Goal: Information Seeking & Learning: Learn about a topic

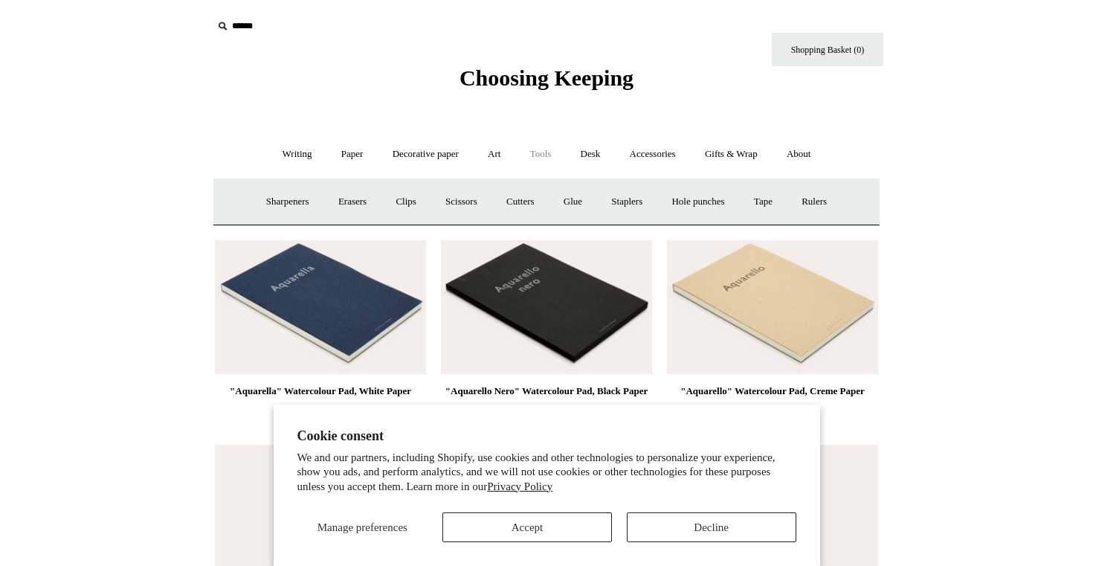
click at [551, 525] on button "Accept" at bounding box center [526, 527] width 169 height 30
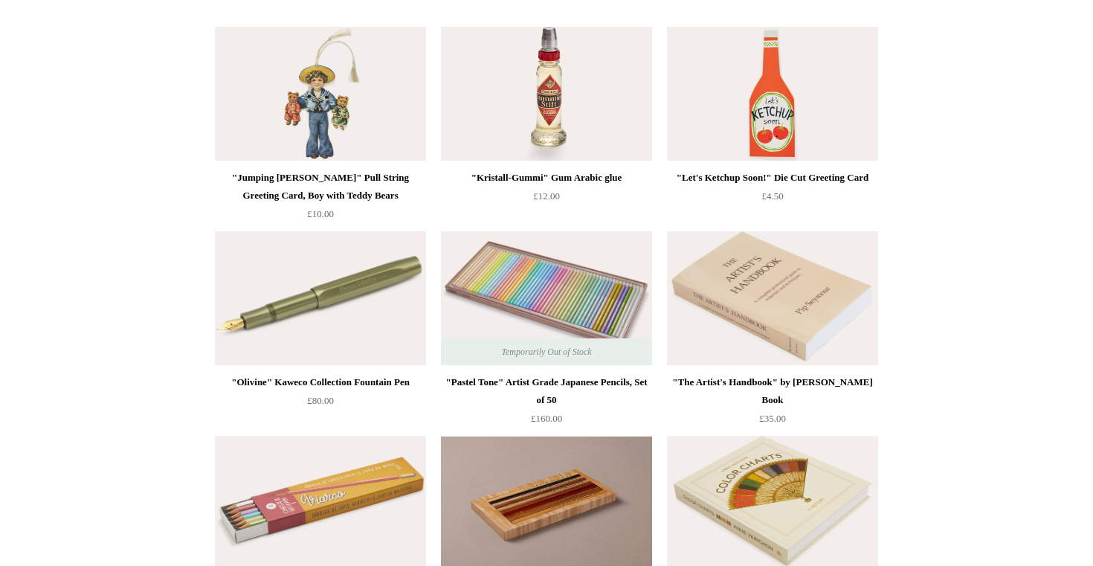
scroll to position [418, 0]
click at [346, 299] on img at bounding box center [320, 297] width 211 height 134
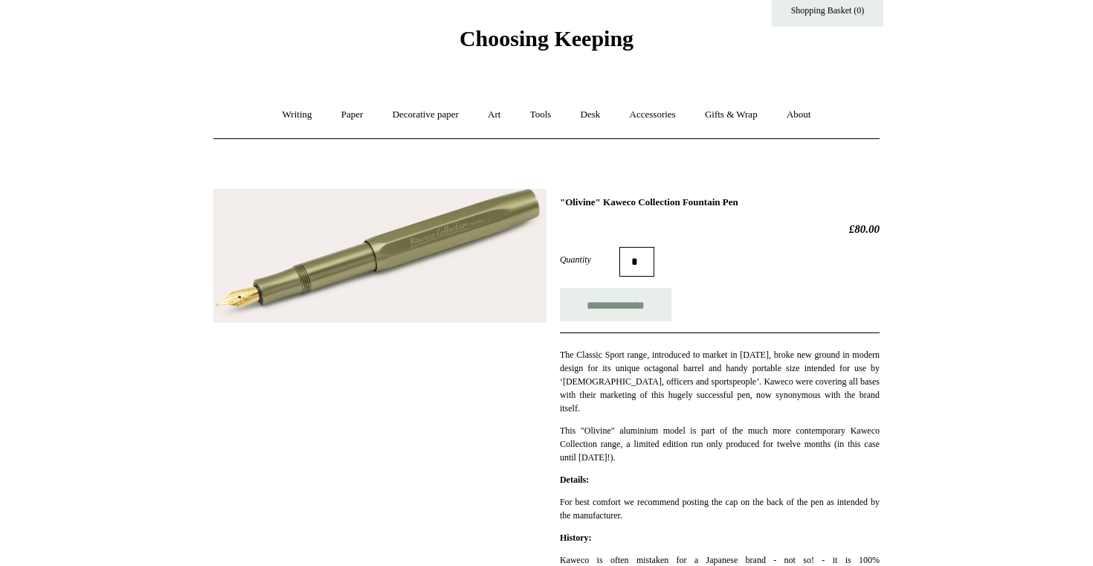
scroll to position [40, 0]
click at [288, 114] on link "Writing +" at bounding box center [297, 113] width 56 height 39
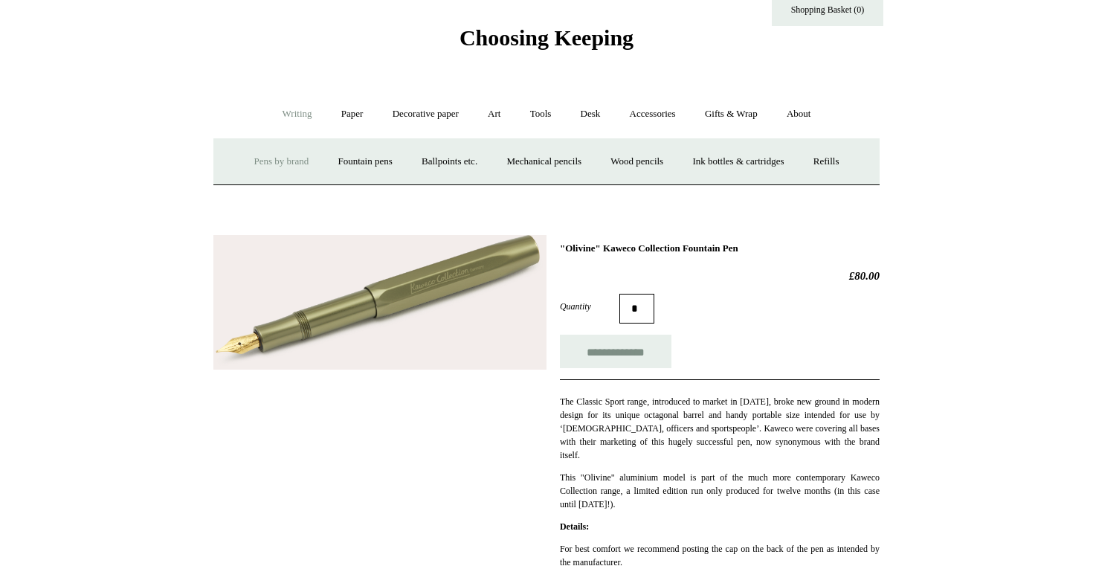
click at [268, 159] on link "Pens by brand +" at bounding box center [282, 161] width 82 height 39
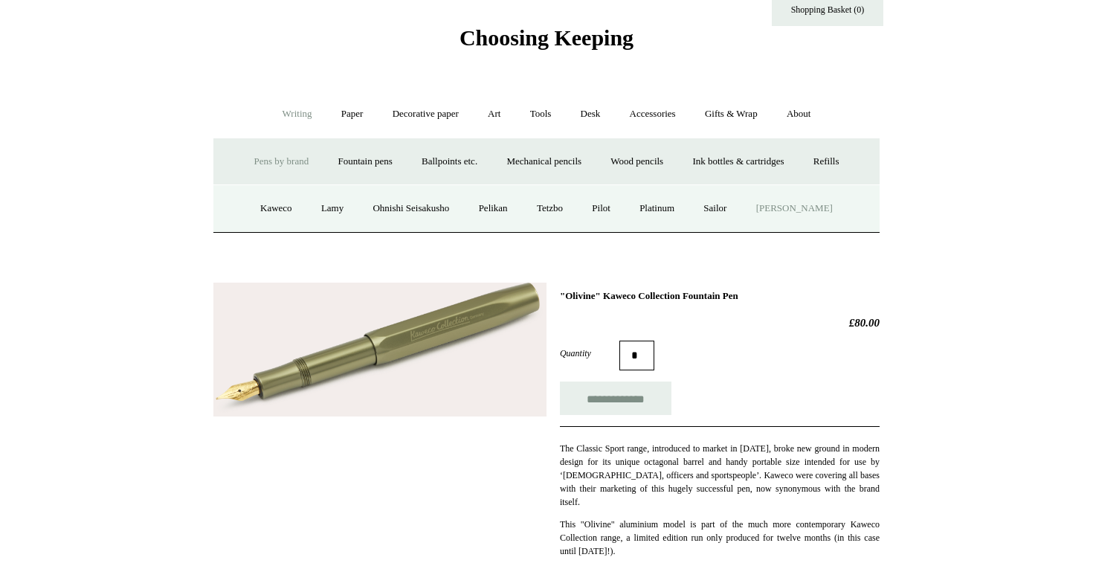
click at [790, 211] on link "[PERSON_NAME]" at bounding box center [794, 208] width 103 height 39
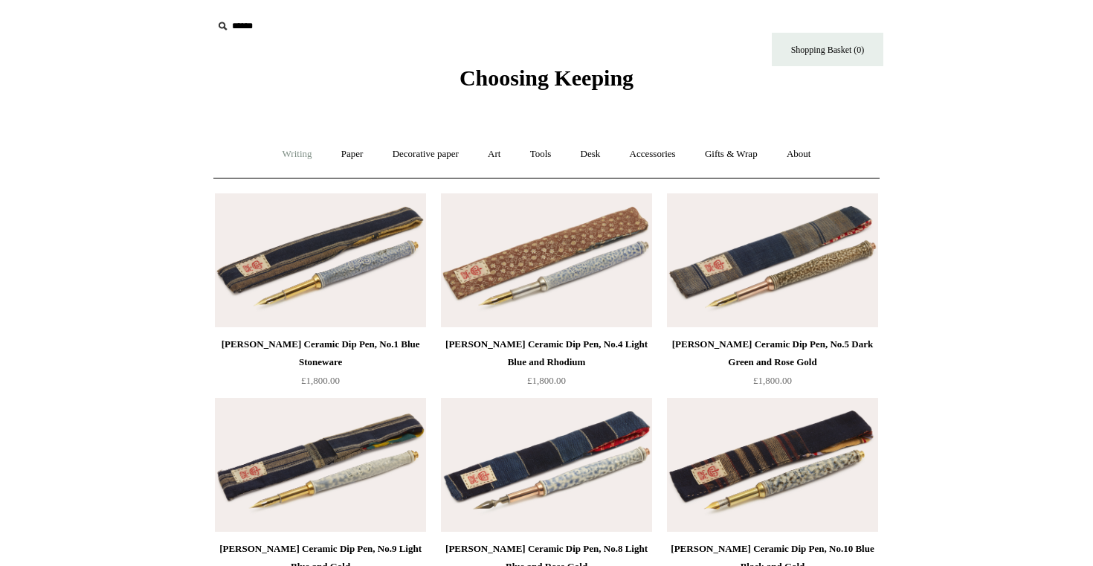
click at [286, 153] on link "Writing +" at bounding box center [297, 154] width 56 height 39
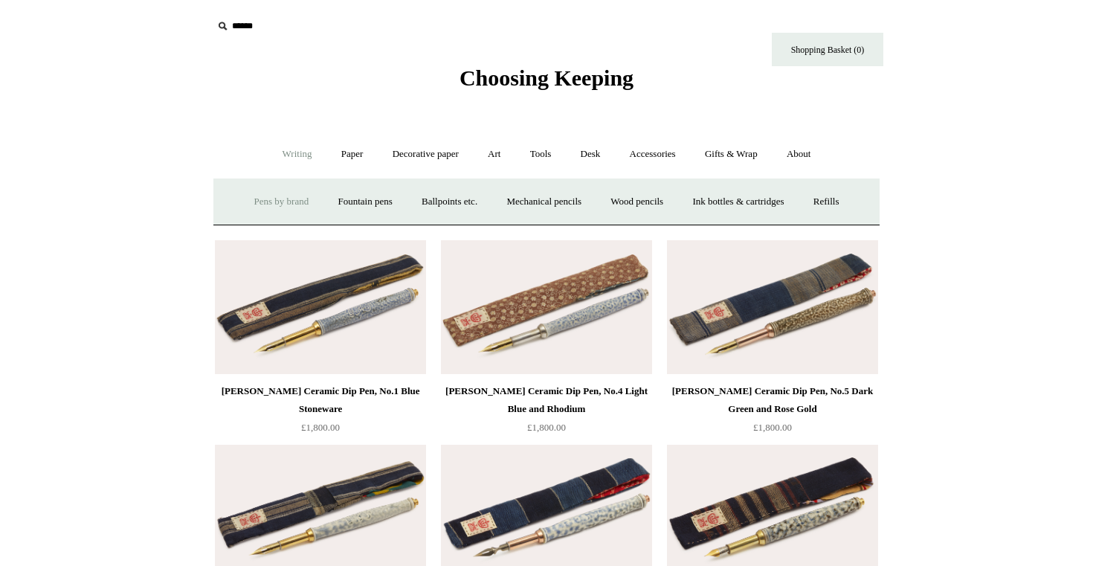
click at [267, 201] on link "Pens by brand +" at bounding box center [282, 201] width 82 height 39
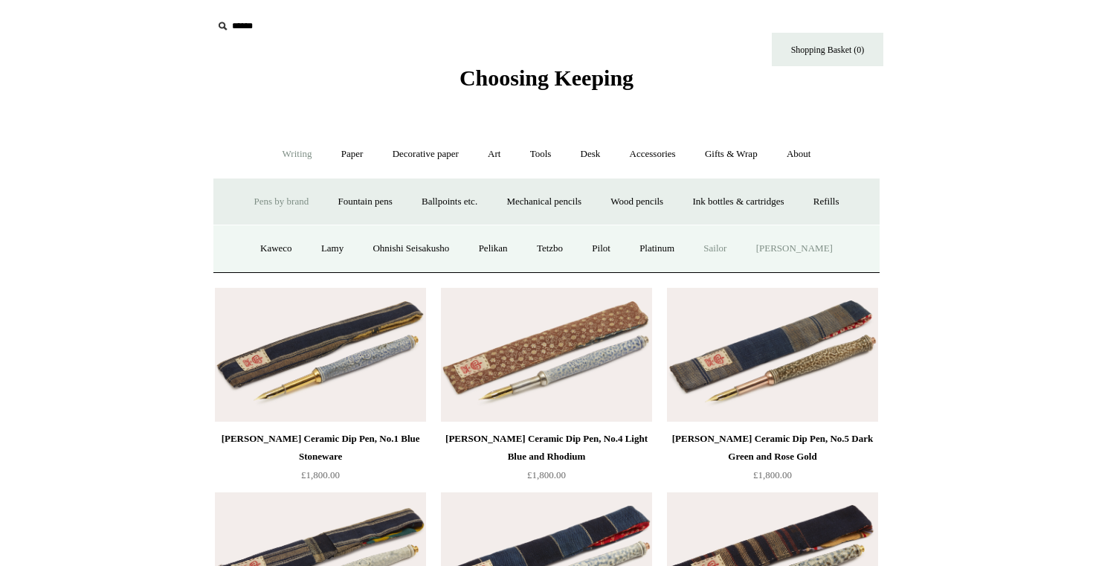
click at [727, 247] on link "Sailor" at bounding box center [715, 248] width 50 height 39
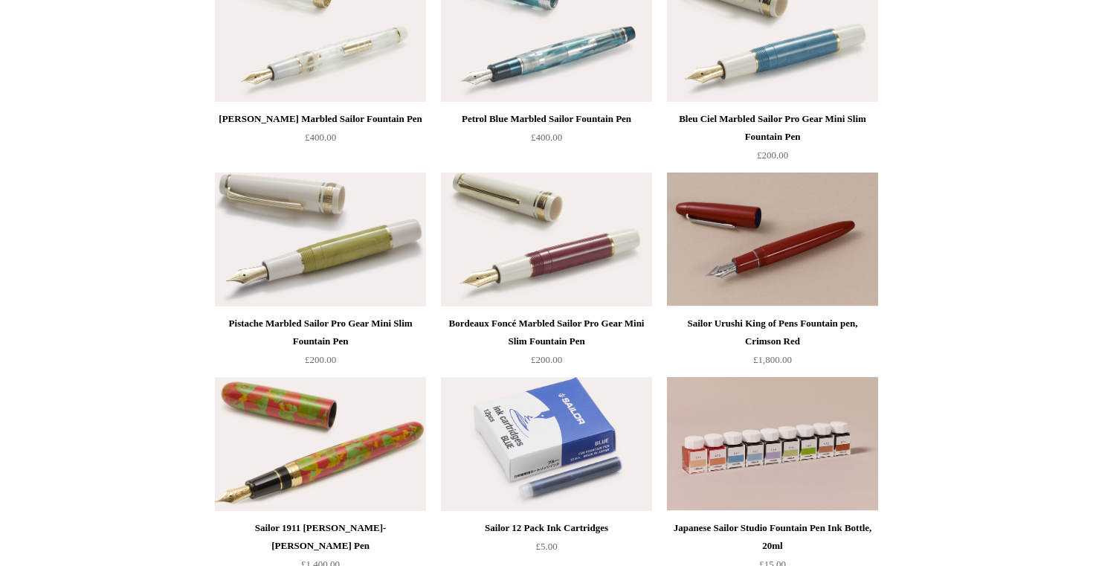
scroll to position [432, 0]
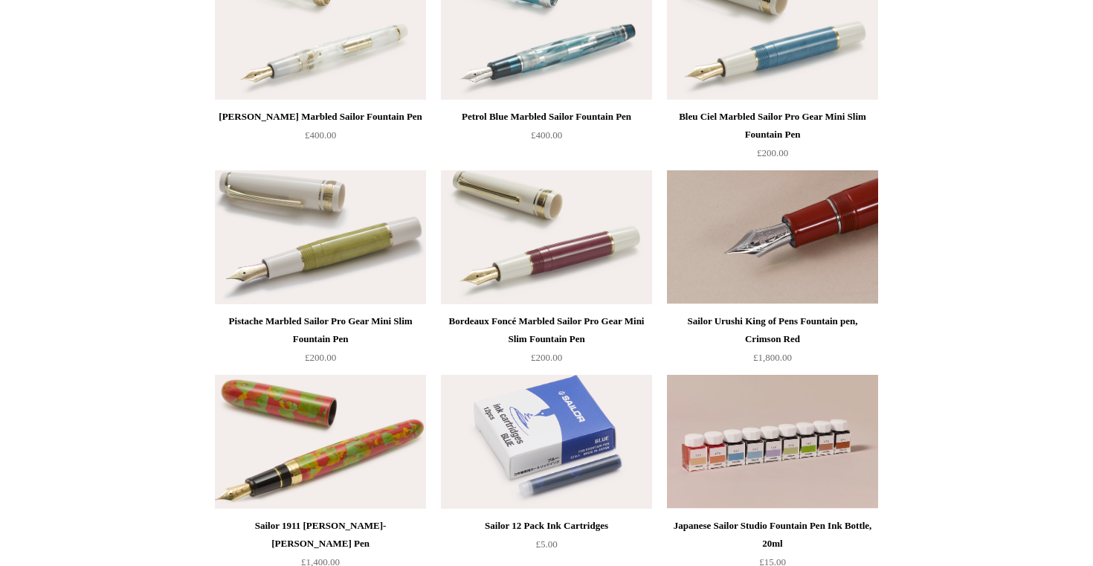
click at [784, 232] on img at bounding box center [772, 237] width 211 height 134
click at [742, 244] on img at bounding box center [772, 237] width 211 height 134
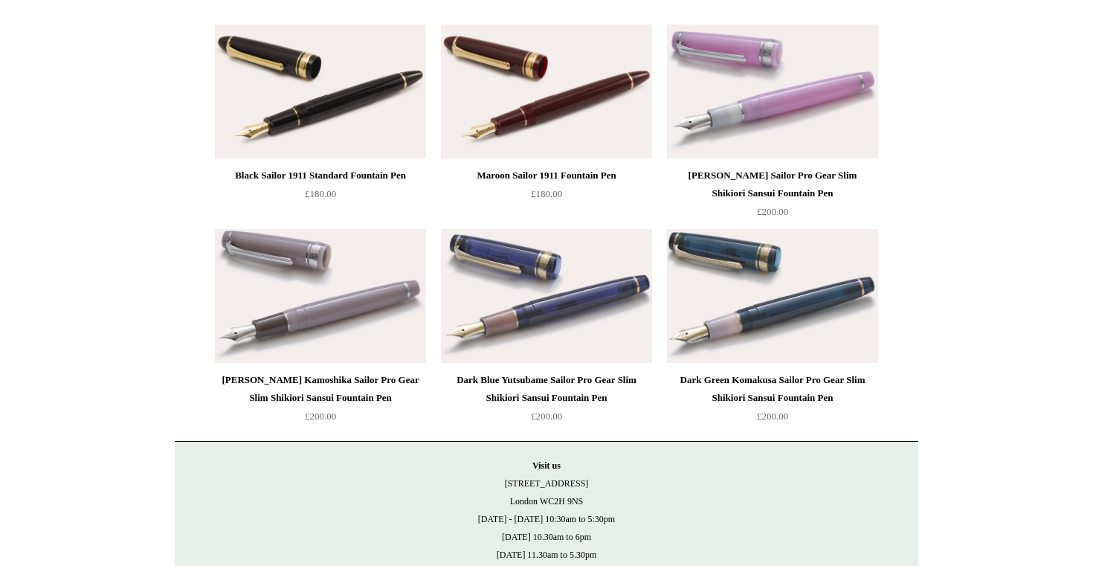
scroll to position [1583, 0]
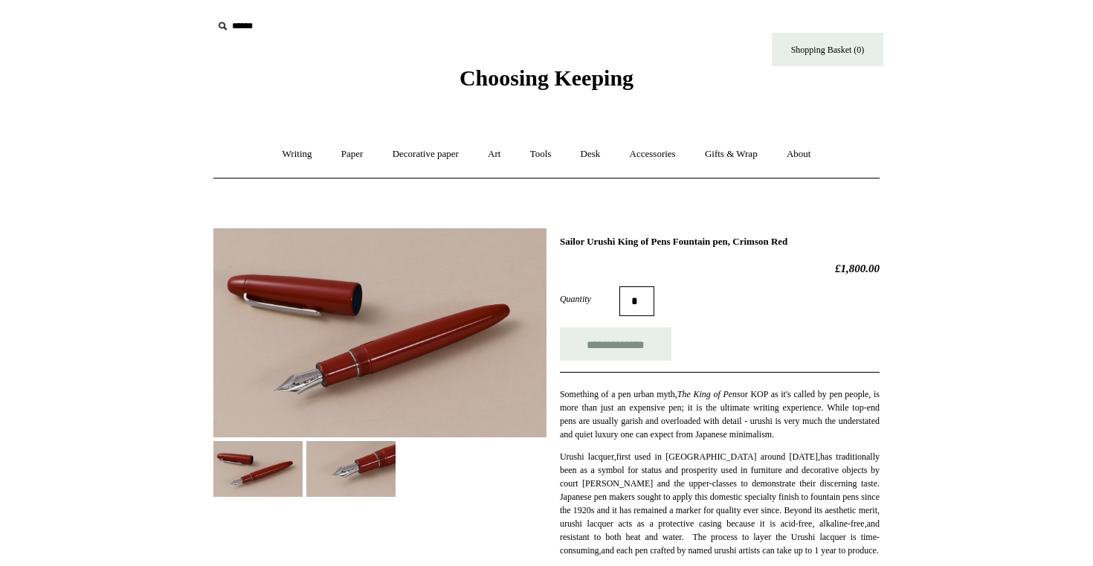
click at [306, 441] on img at bounding box center [350, 469] width 89 height 56
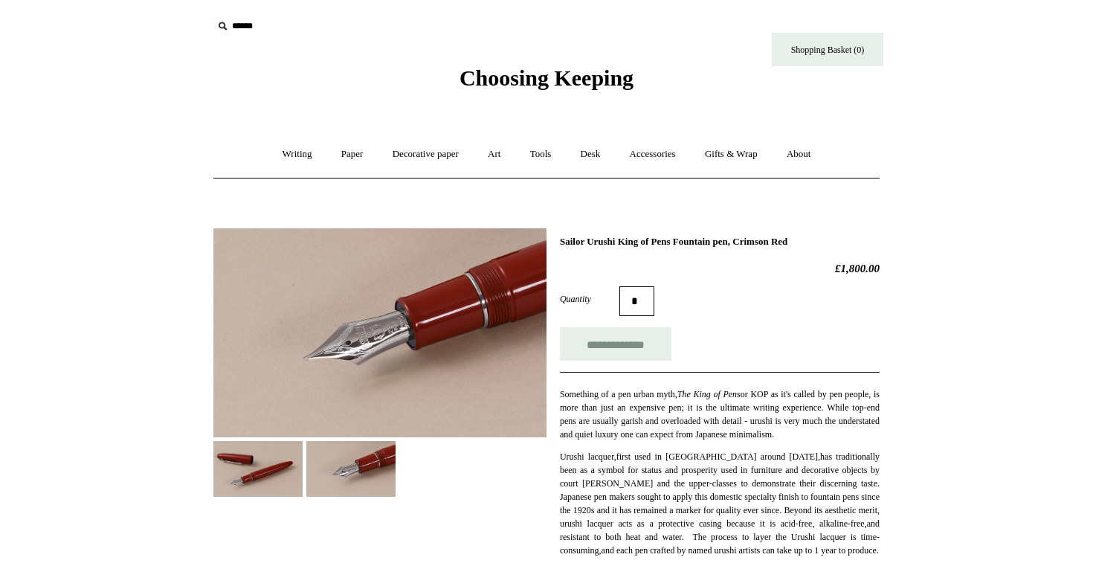
click at [271, 475] on img at bounding box center [257, 469] width 89 height 56
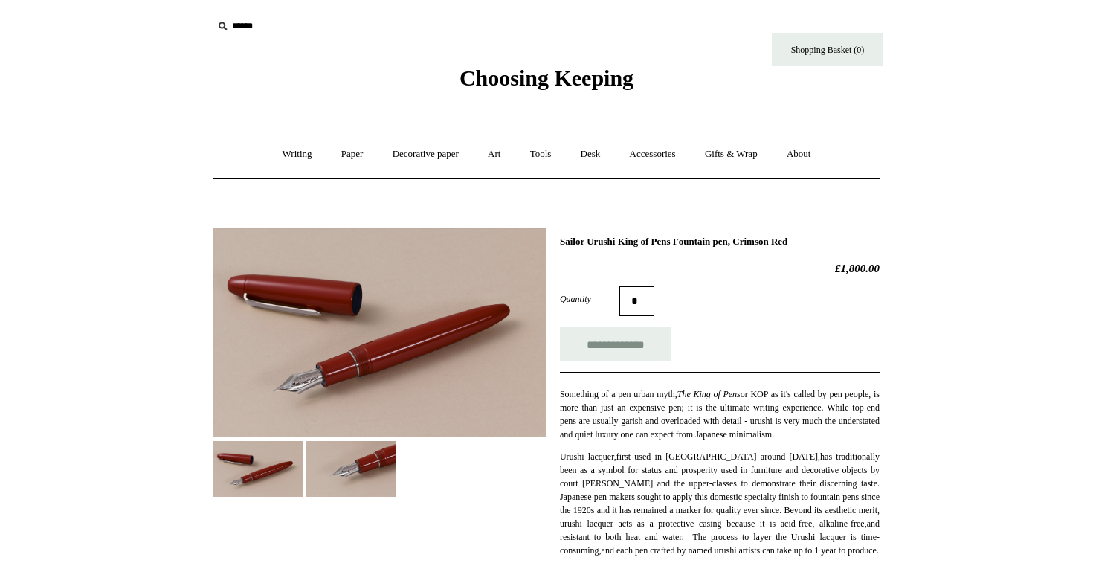
click at [343, 467] on img at bounding box center [350, 469] width 89 height 56
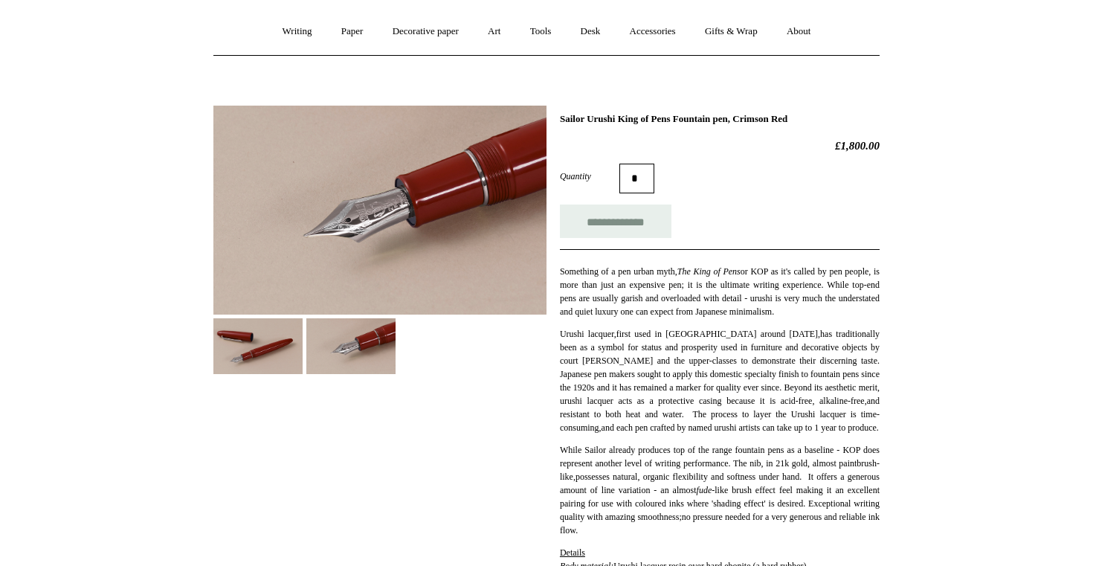
scroll to position [121, 0]
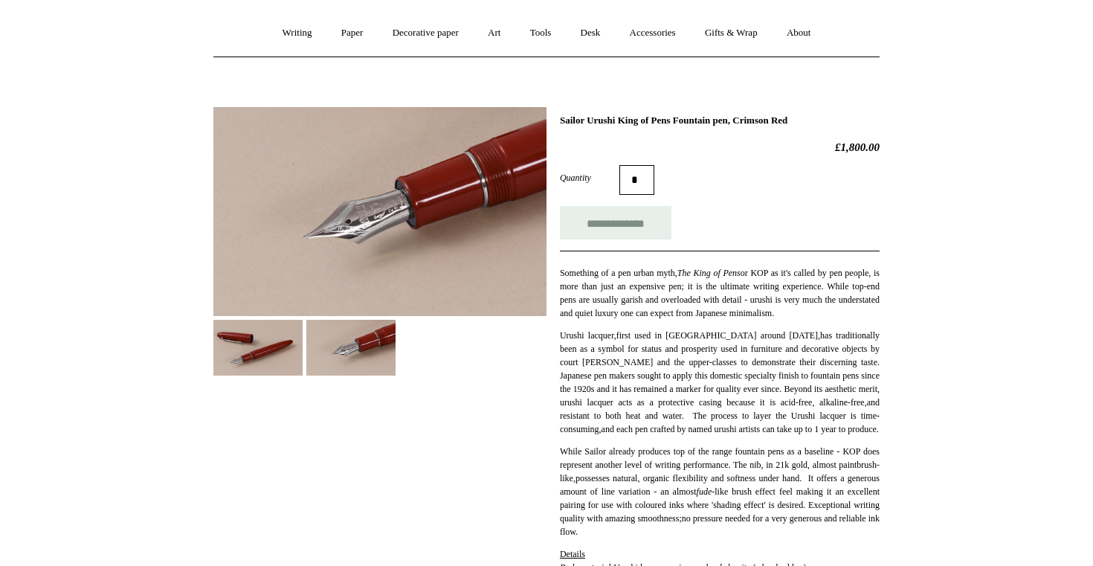
click at [264, 349] on img at bounding box center [257, 348] width 89 height 56
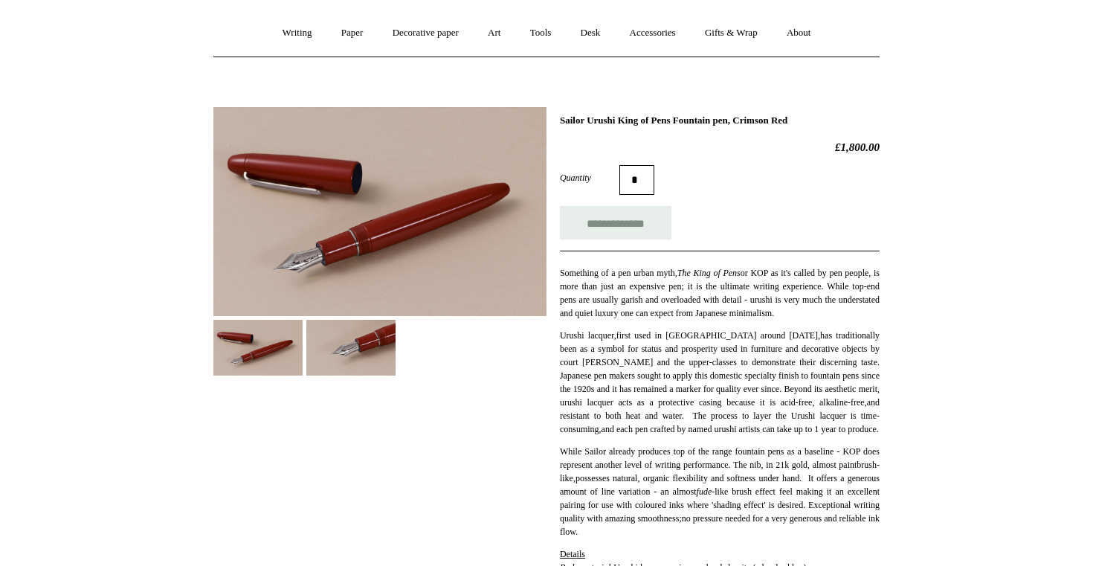
click at [343, 242] on img at bounding box center [379, 211] width 333 height 209
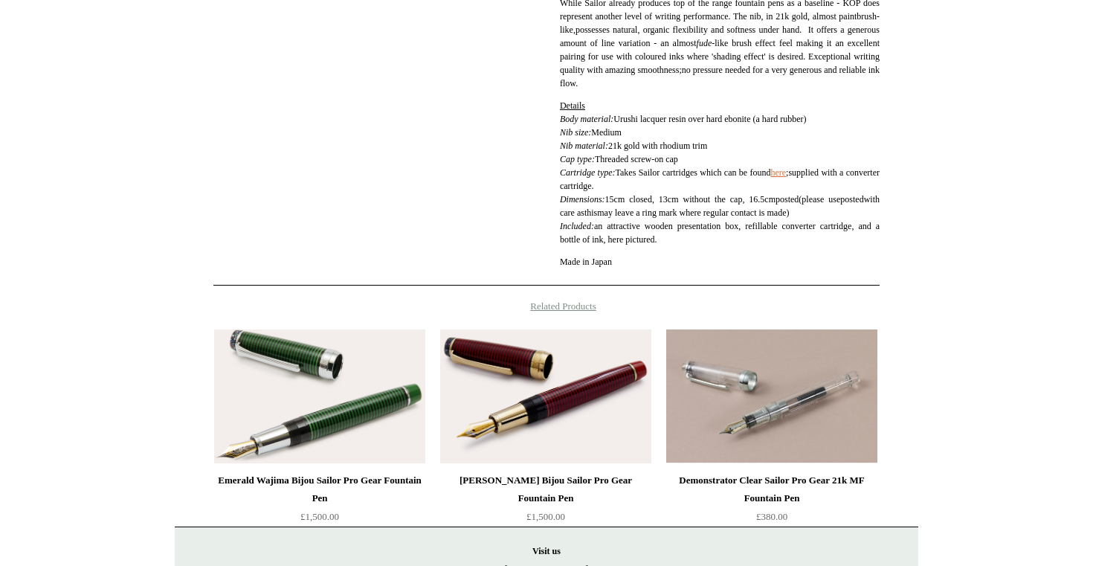
scroll to position [543, 0]
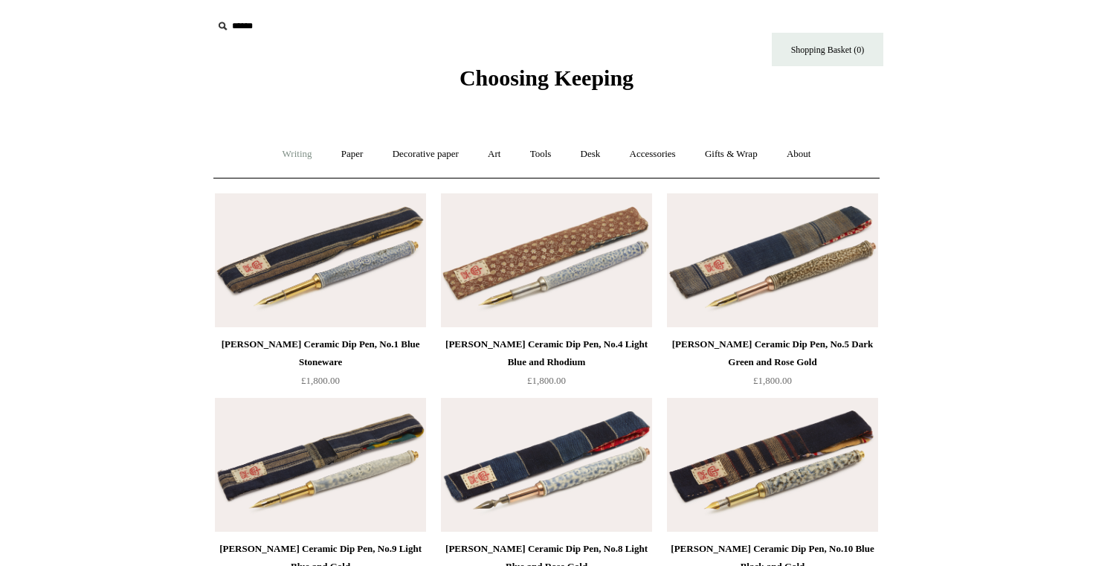
click at [280, 156] on link "Writing +" at bounding box center [297, 154] width 56 height 39
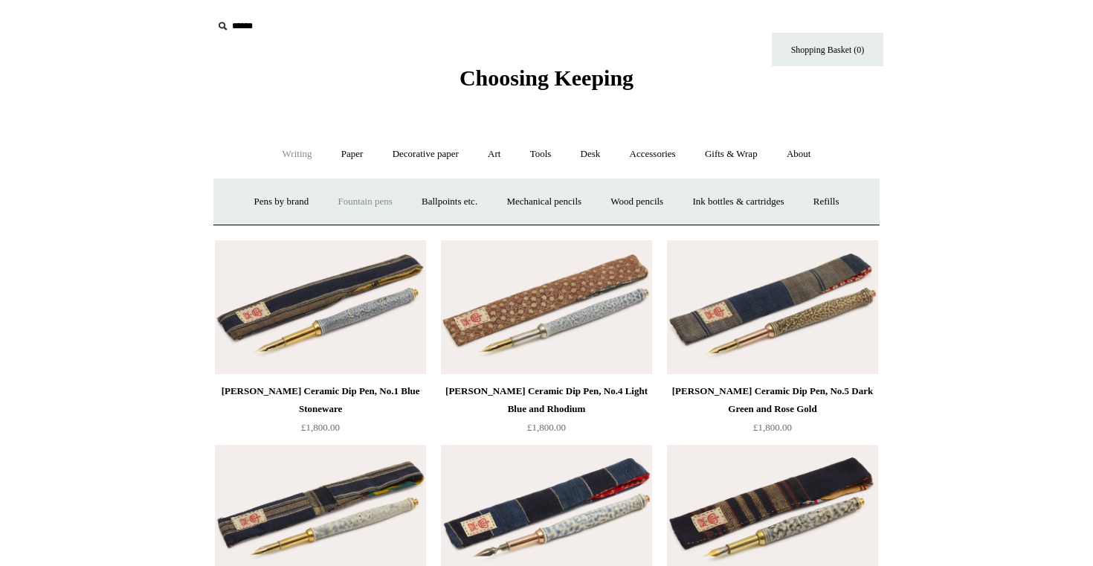
click at [352, 201] on link "Fountain pens +" at bounding box center [364, 201] width 81 height 39
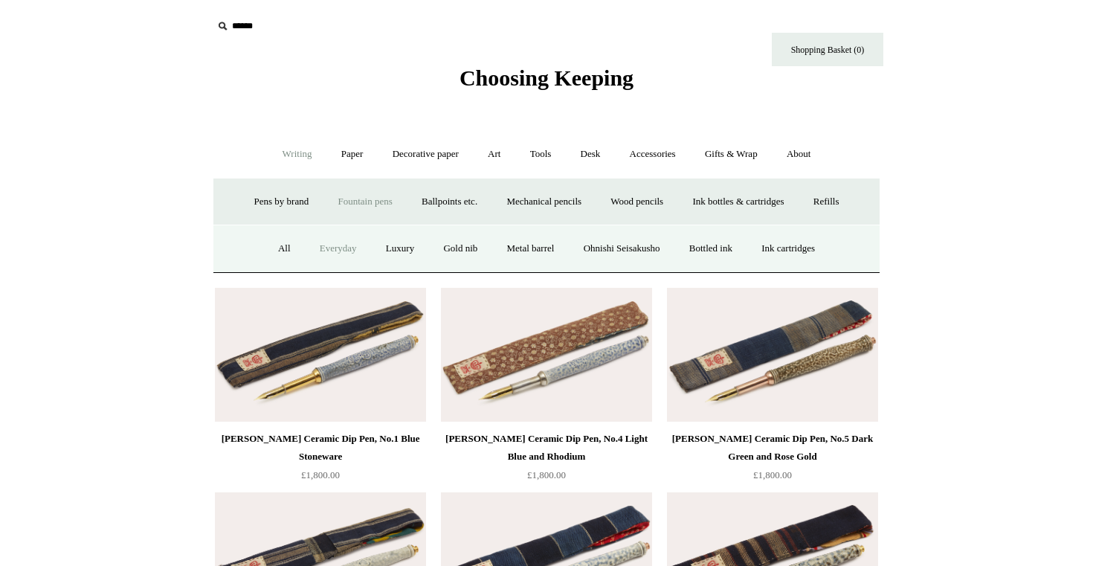
click at [337, 248] on link "Everyday" at bounding box center [338, 248] width 64 height 39
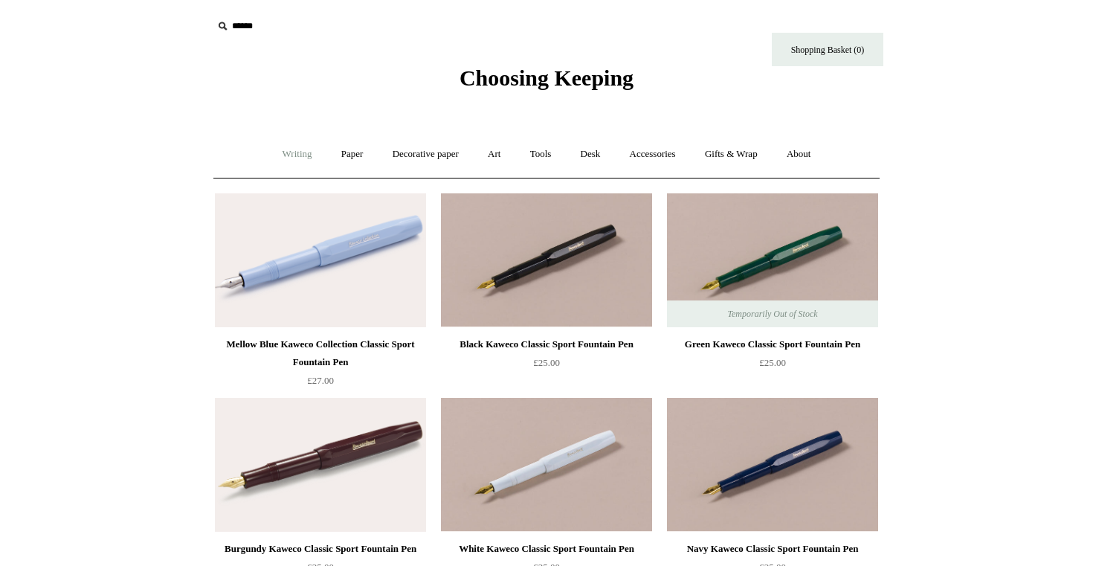
click at [292, 152] on link "Writing +" at bounding box center [297, 154] width 56 height 39
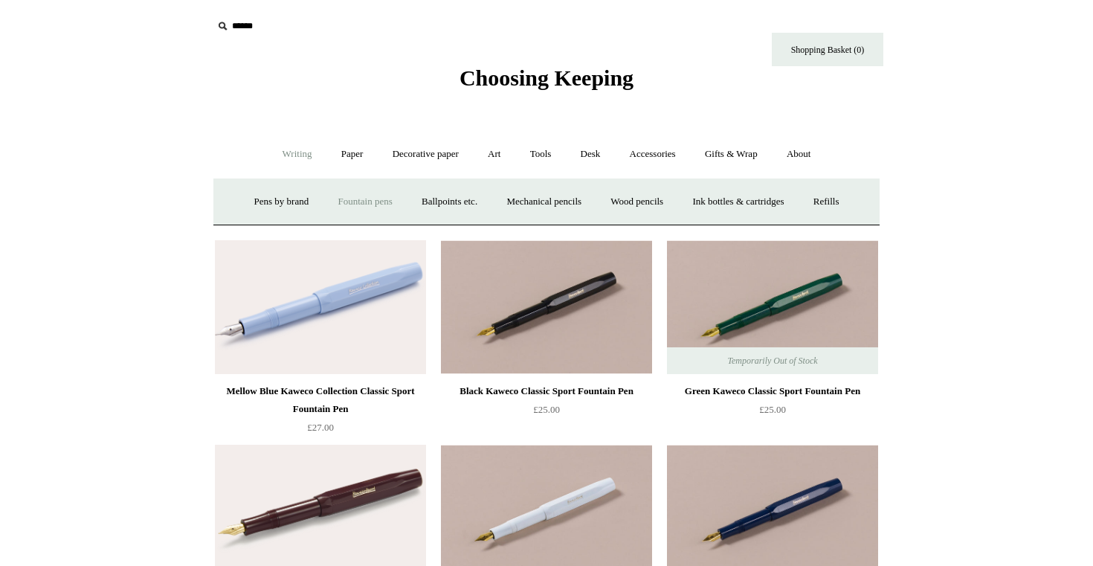
click at [359, 199] on link "Fountain pens +" at bounding box center [364, 201] width 81 height 39
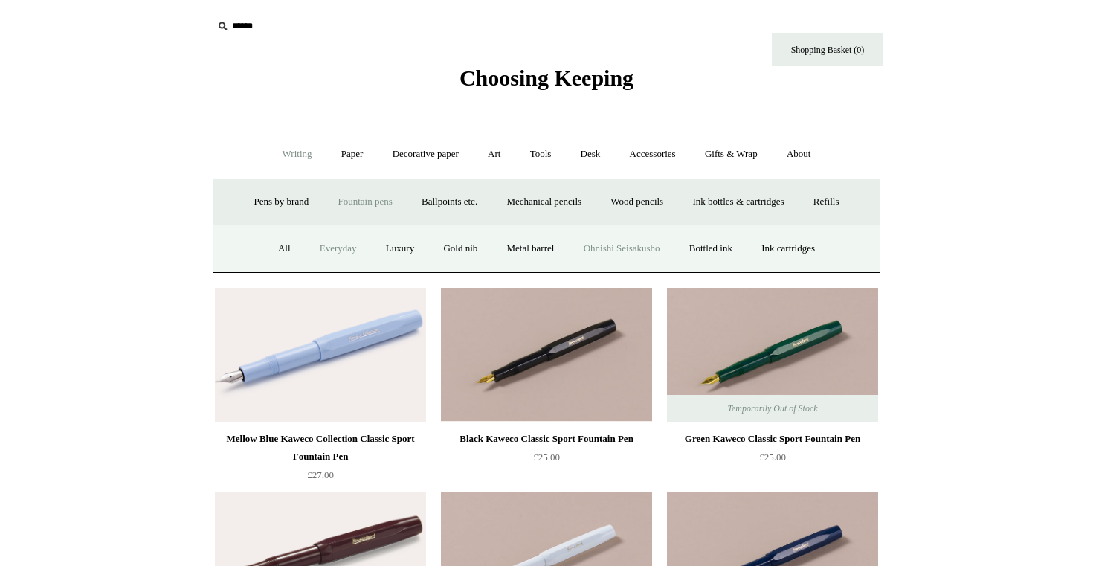
click at [602, 250] on link "Ohnishi Seisakusho" at bounding box center [621, 248] width 103 height 39
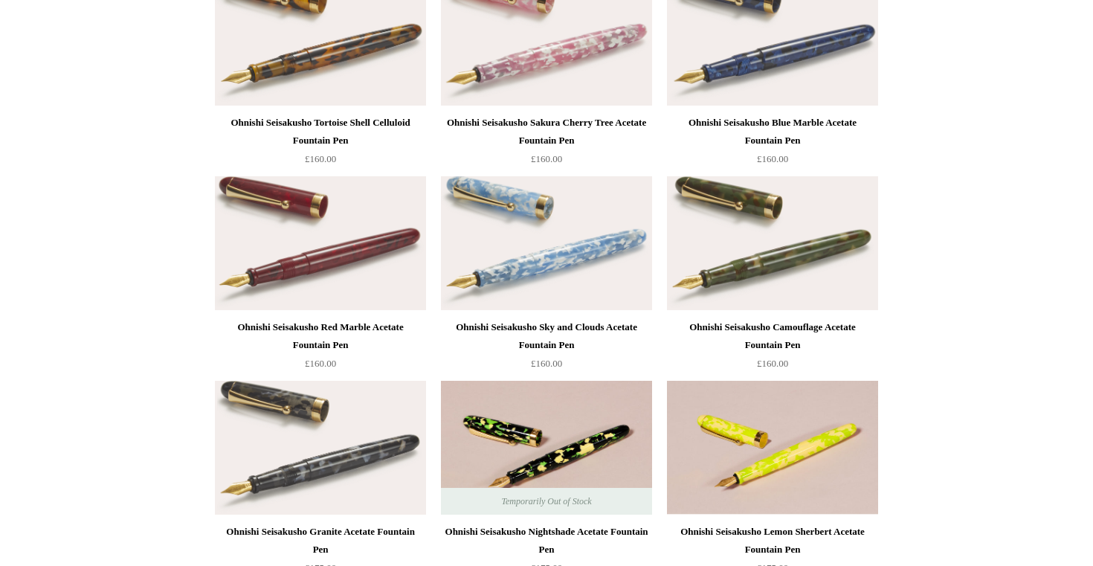
scroll to position [227, 0]
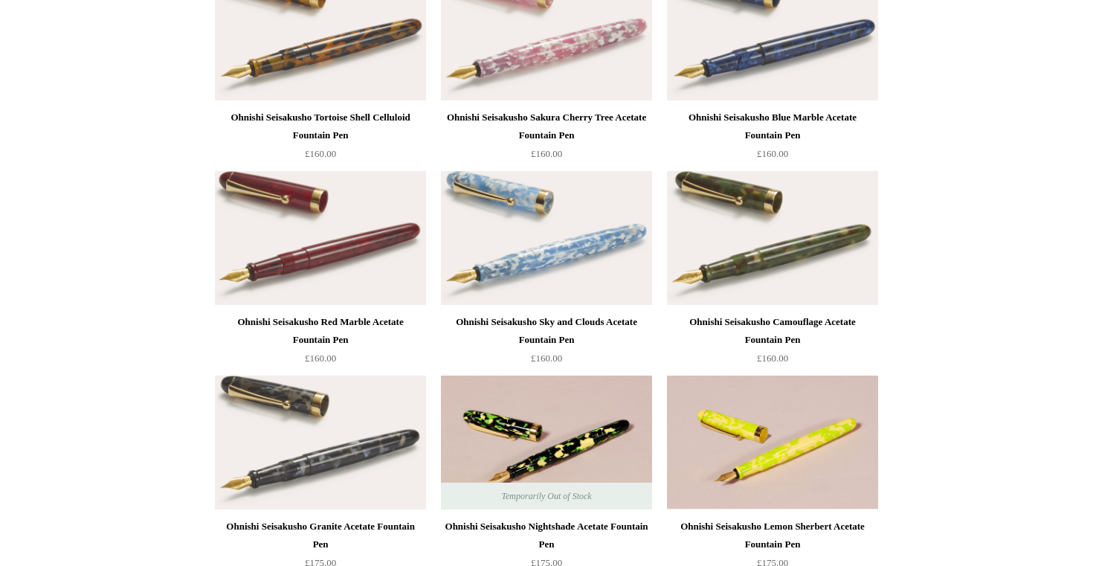
click at [323, 262] on img at bounding box center [320, 238] width 211 height 134
click at [297, 228] on img at bounding box center [320, 238] width 211 height 134
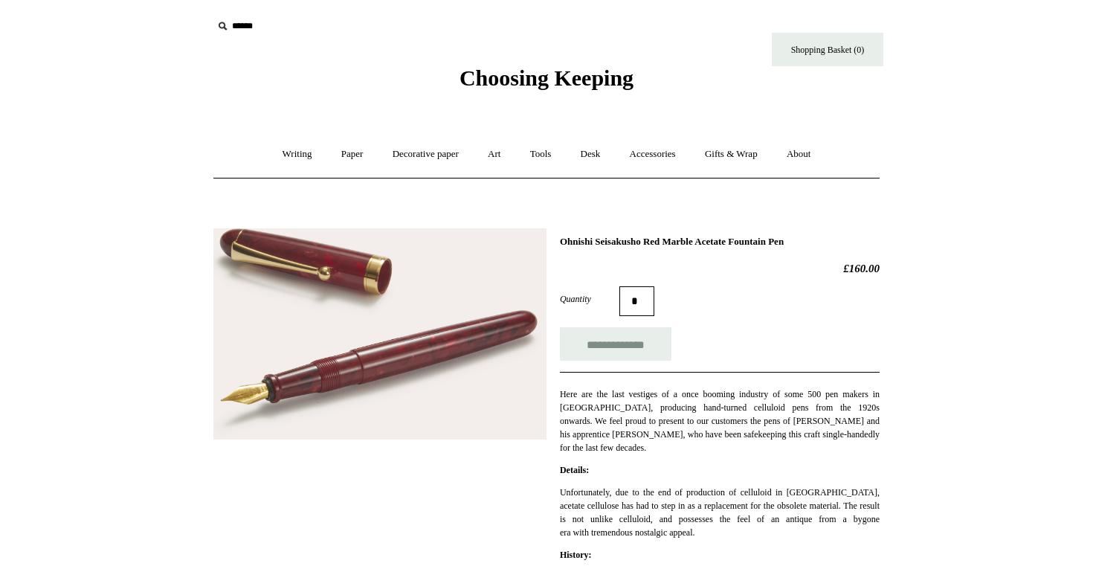
click at [363, 359] on img at bounding box center [379, 333] width 333 height 211
click at [292, 151] on link "Writing +" at bounding box center [297, 154] width 56 height 39
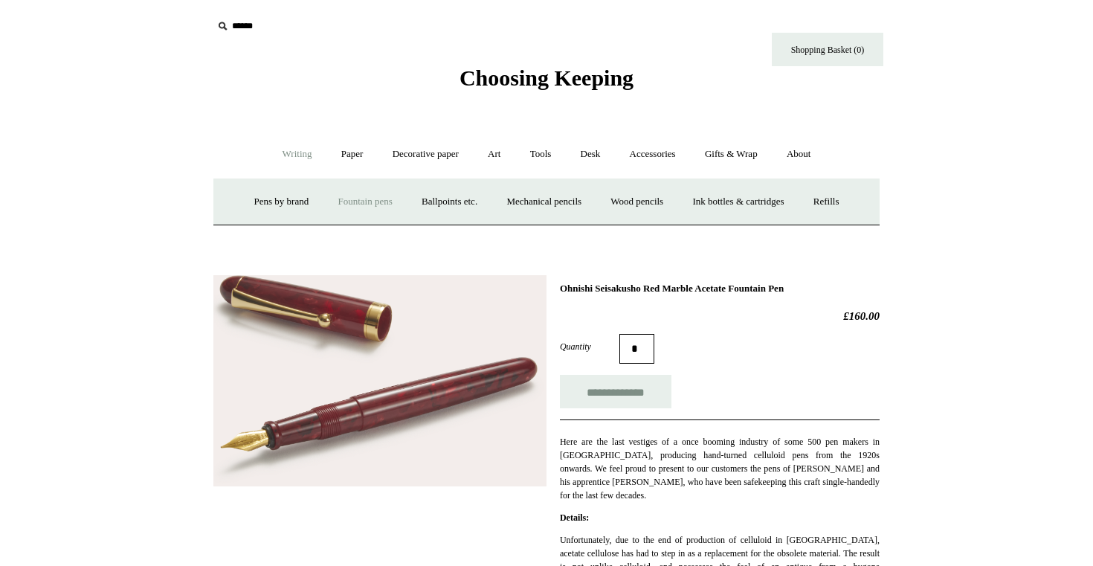
click at [363, 199] on link "Fountain pens +" at bounding box center [364, 201] width 81 height 39
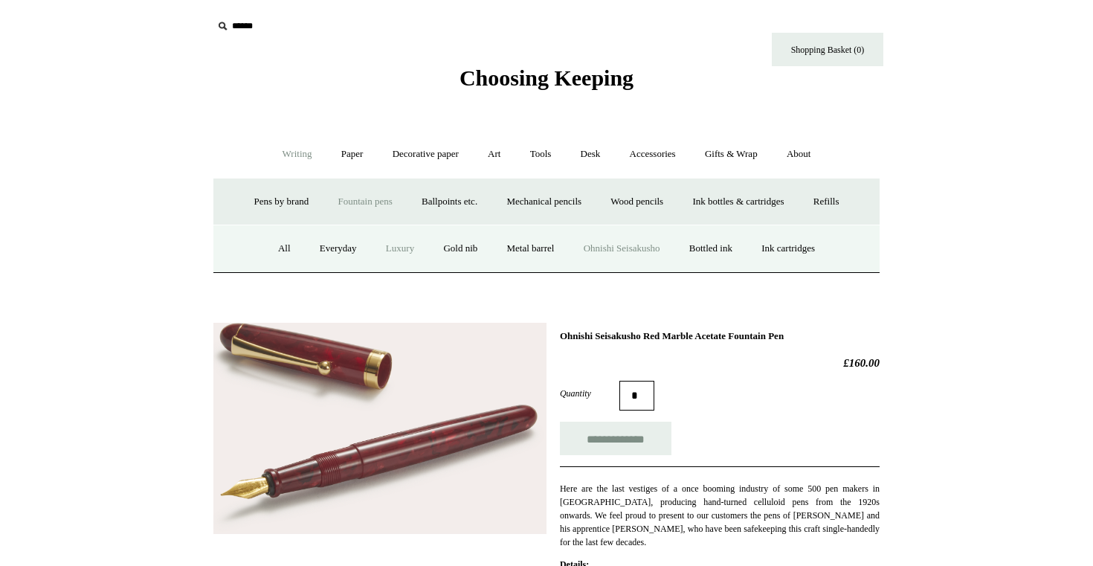
click at [383, 247] on link "Luxury" at bounding box center [399, 248] width 55 height 39
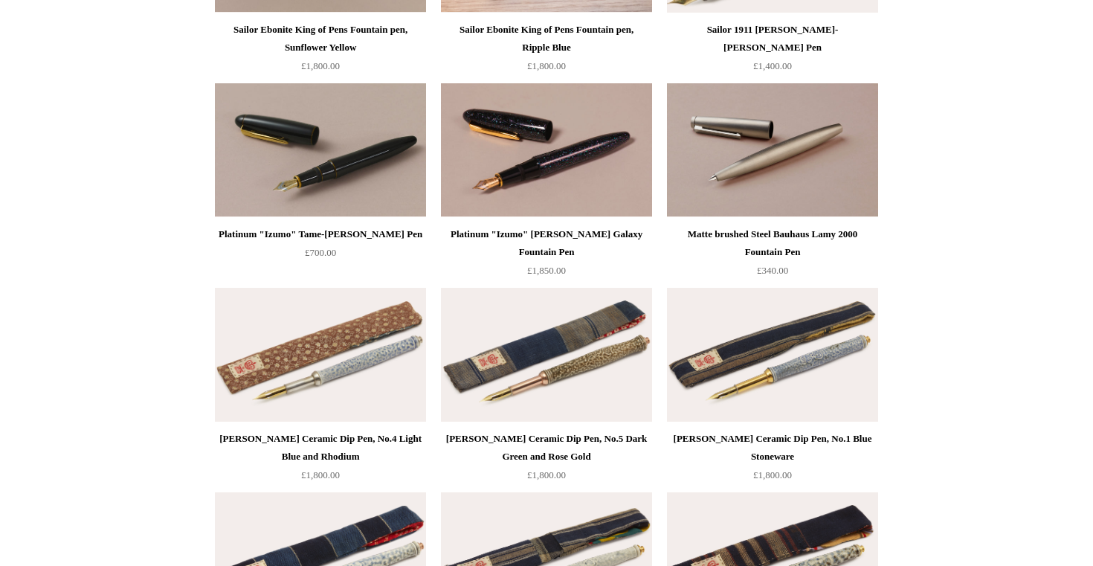
scroll to position [927, 0]
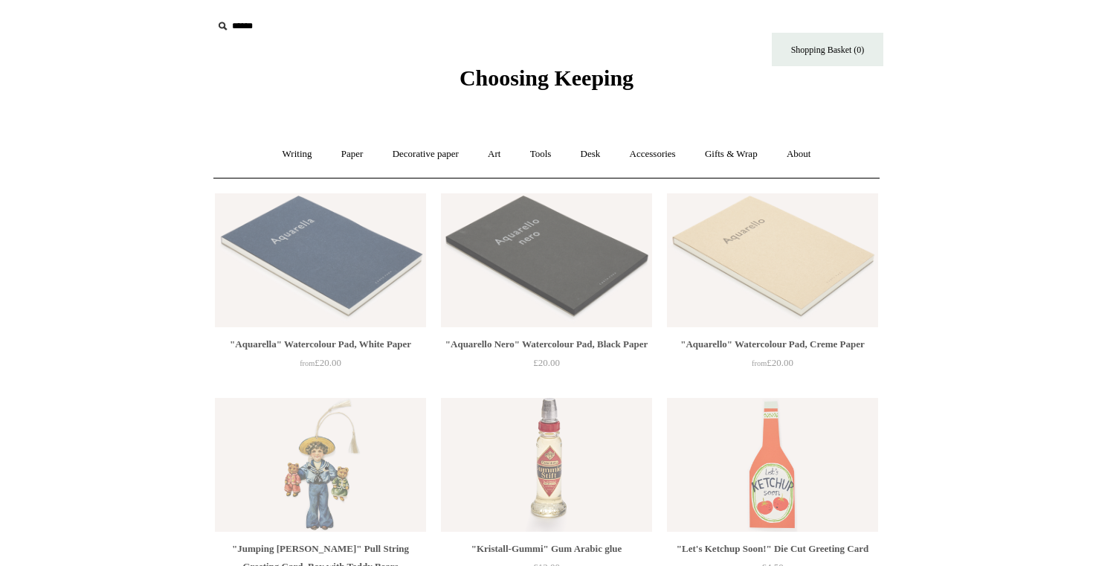
scroll to position [418, 0]
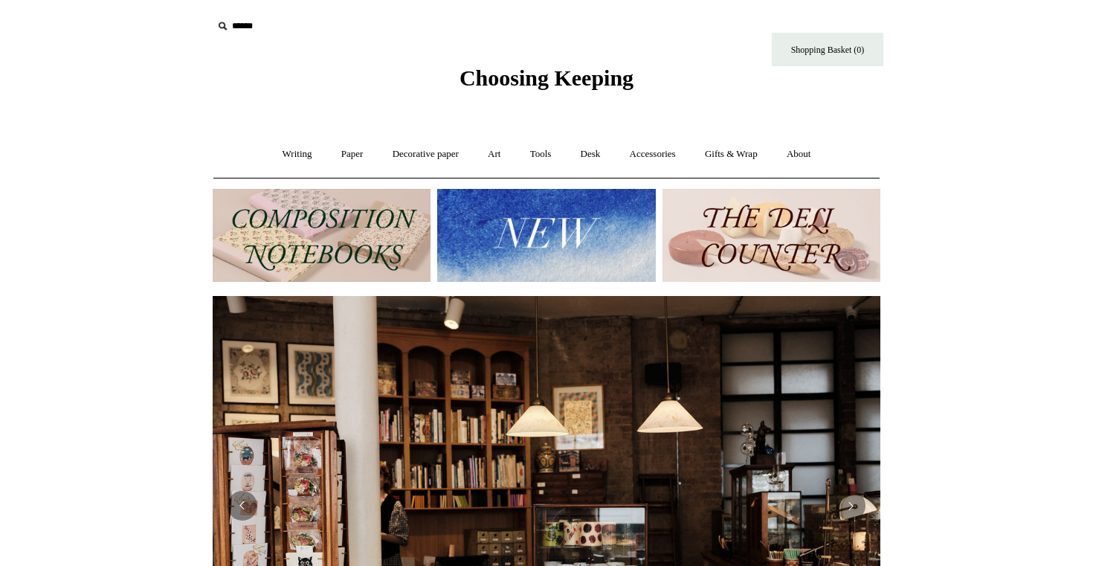
click at [538, 155] on link "Tools +" at bounding box center [541, 154] width 48 height 39
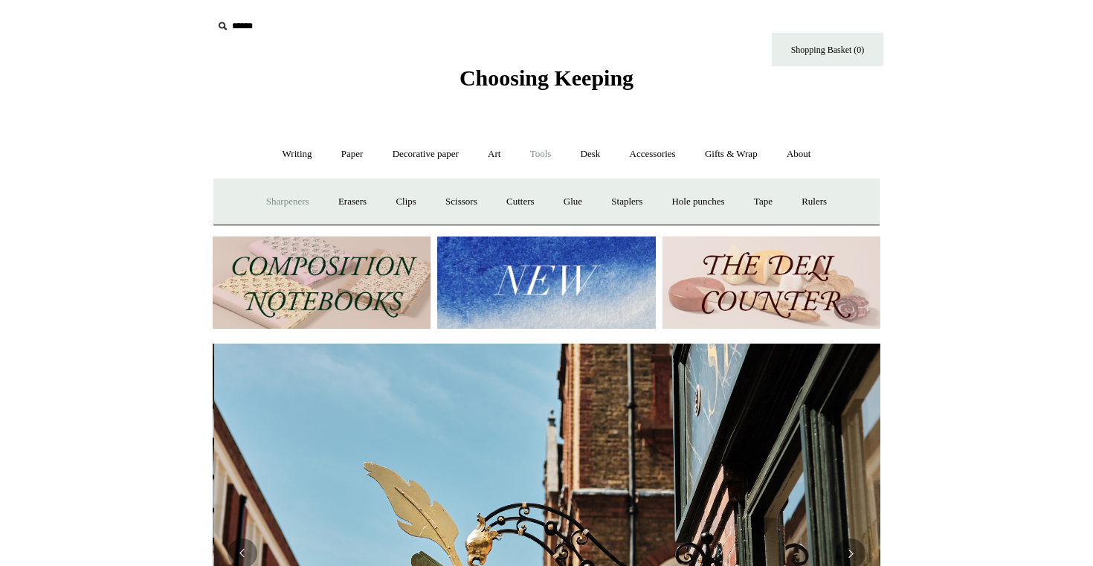
scroll to position [0, 667]
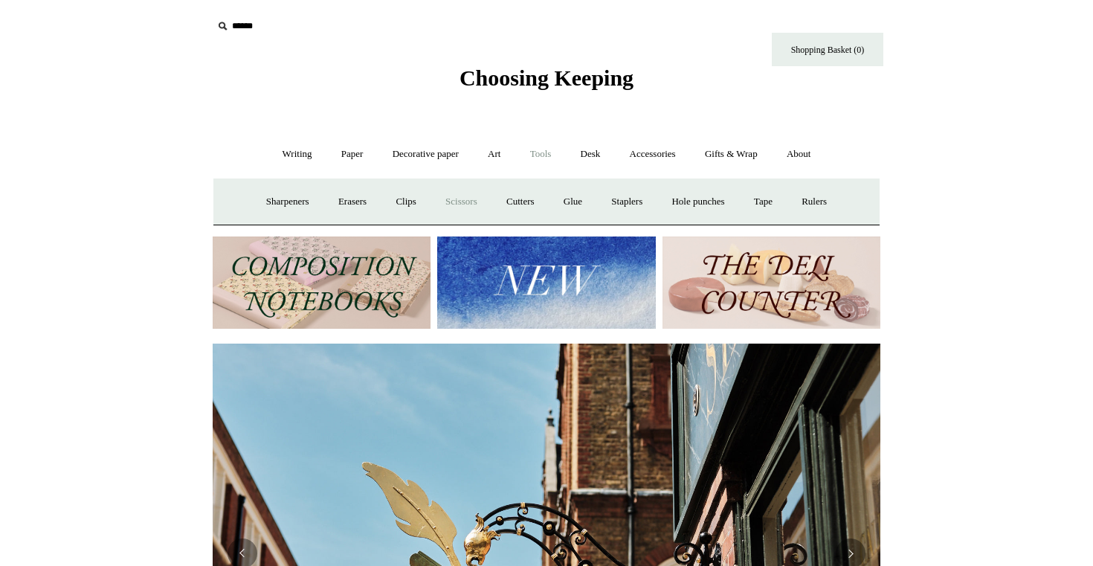
click at [459, 198] on link "Scissors" at bounding box center [461, 201] width 59 height 39
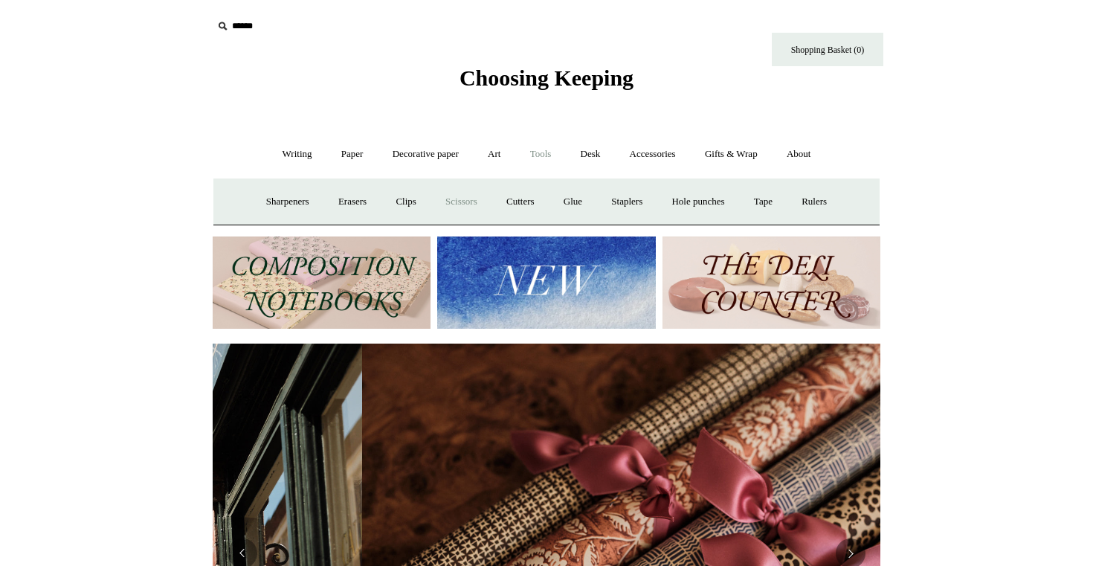
scroll to position [0, 1334]
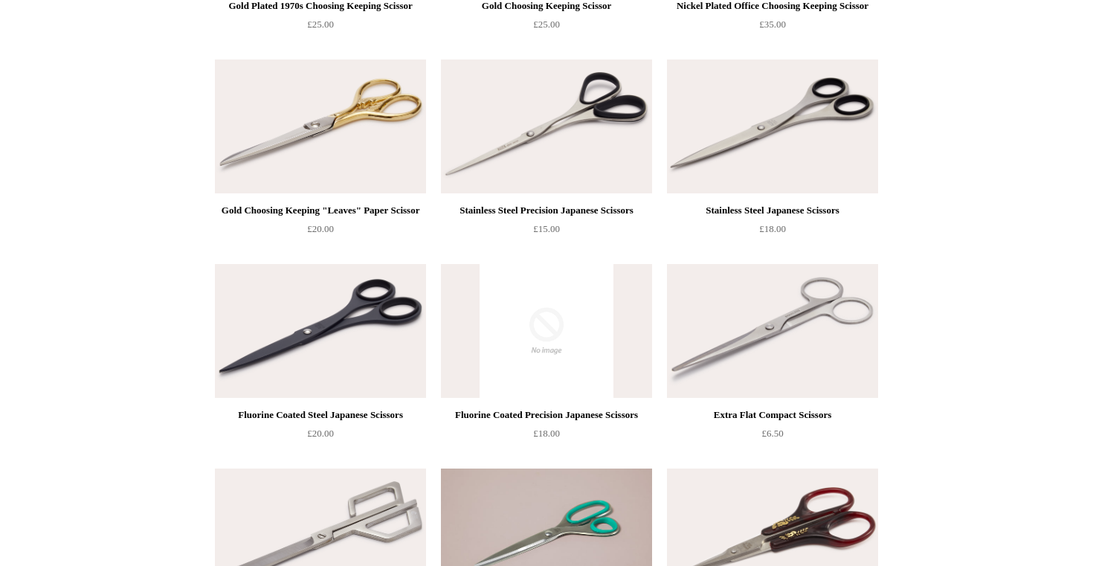
scroll to position [527, 0]
